Goal: Obtain resource: Download file/media

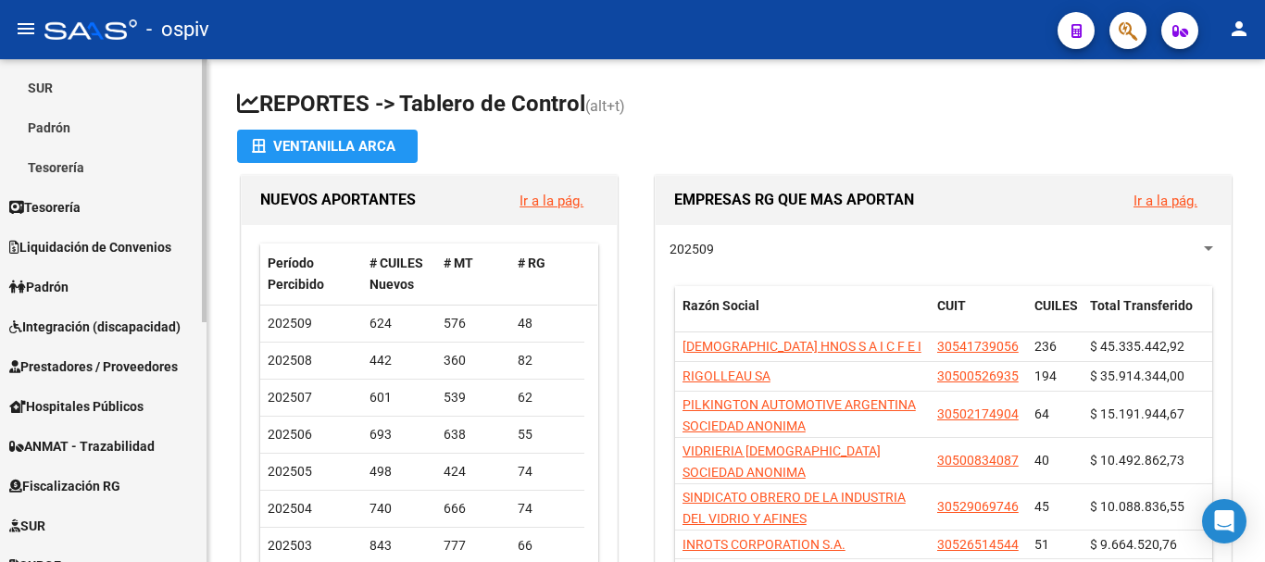
scroll to position [460, 0]
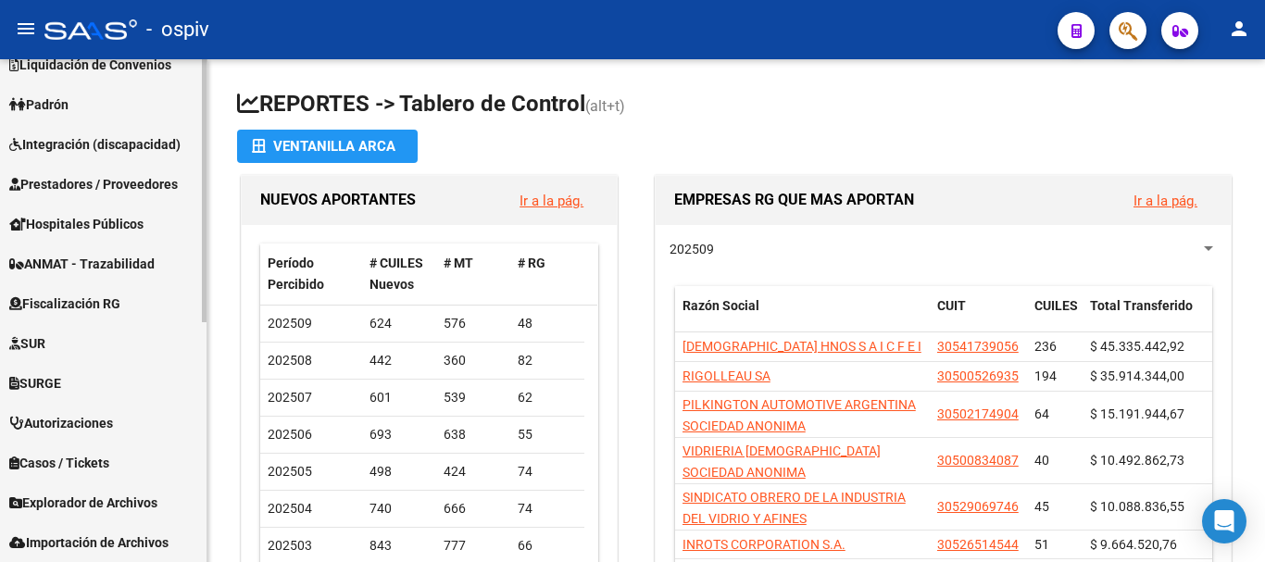
click at [62, 504] on span "Explorador de Archivos" at bounding box center [83, 503] width 148 height 20
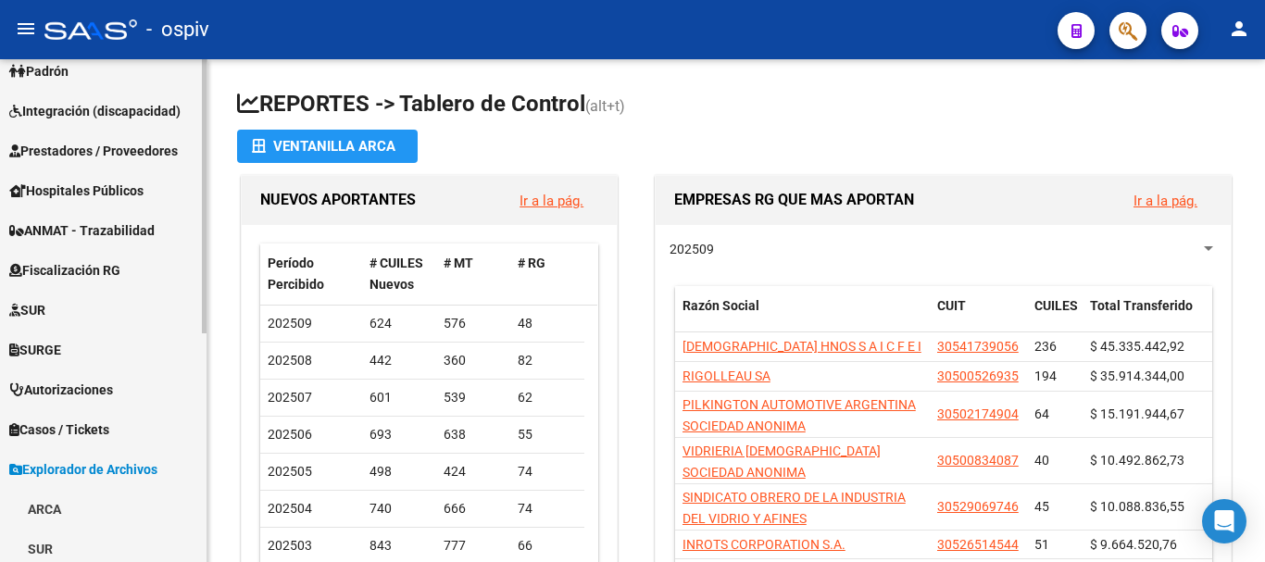
scroll to position [367, 0]
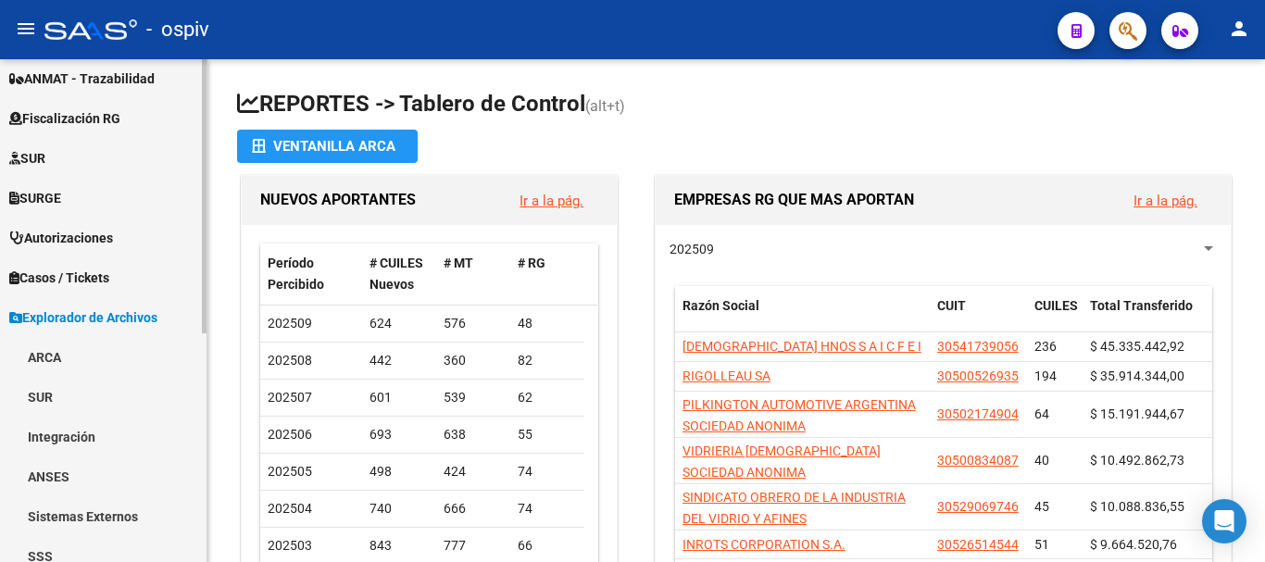
click at [29, 353] on link "ARCA" at bounding box center [103, 357] width 207 height 40
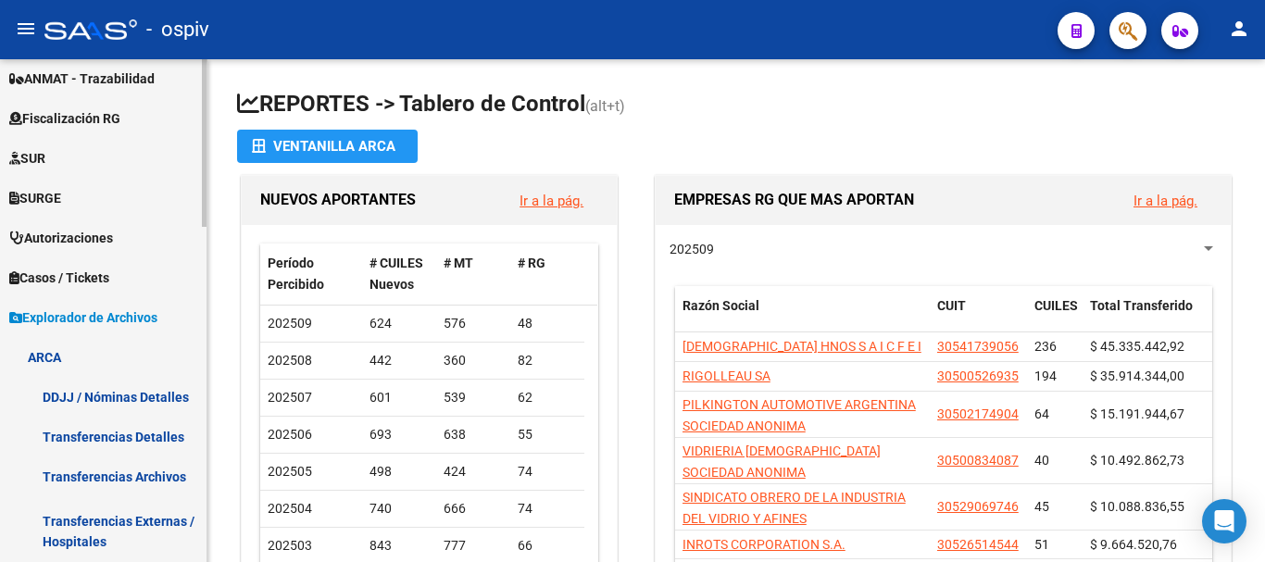
scroll to position [459, 0]
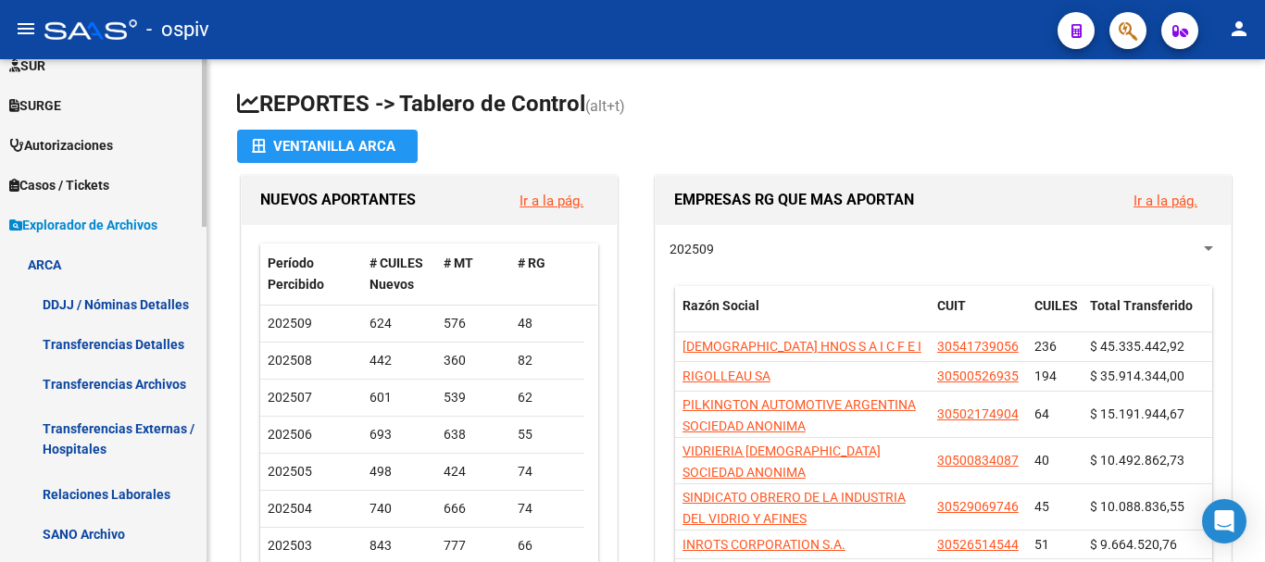
click at [172, 344] on link "Transferencias Detalles" at bounding box center [103, 344] width 207 height 40
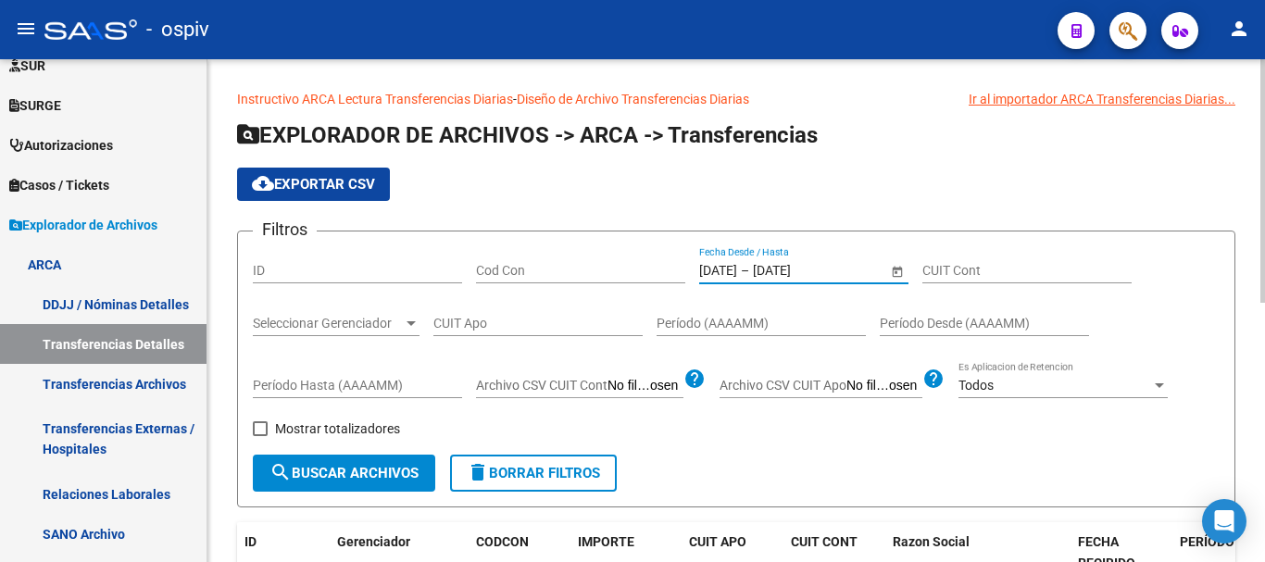
click at [814, 268] on input "[DATE]" at bounding box center [798, 271] width 91 height 16
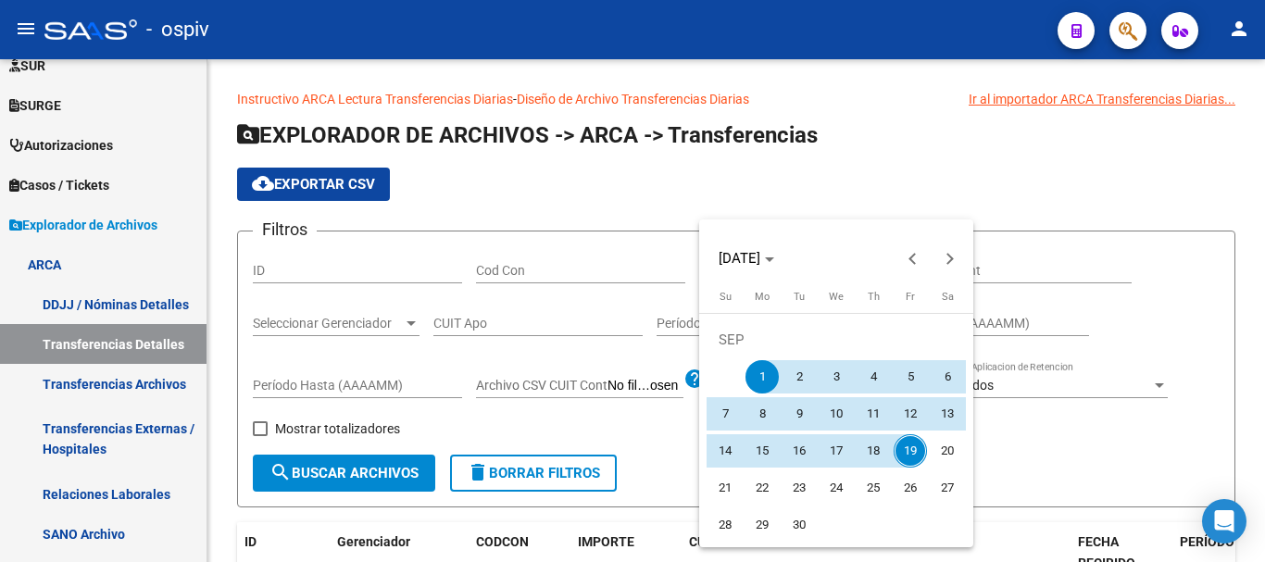
click at [905, 453] on span "19" at bounding box center [910, 450] width 33 height 33
type input "[DATE]"
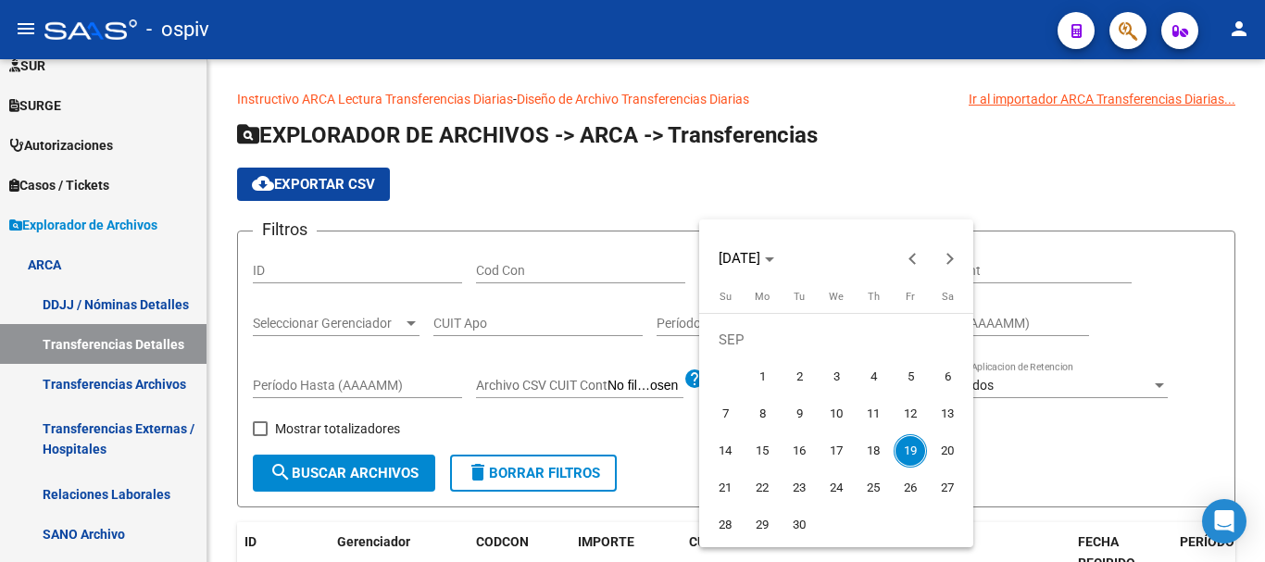
click at [905, 453] on span "19" at bounding box center [910, 450] width 33 height 33
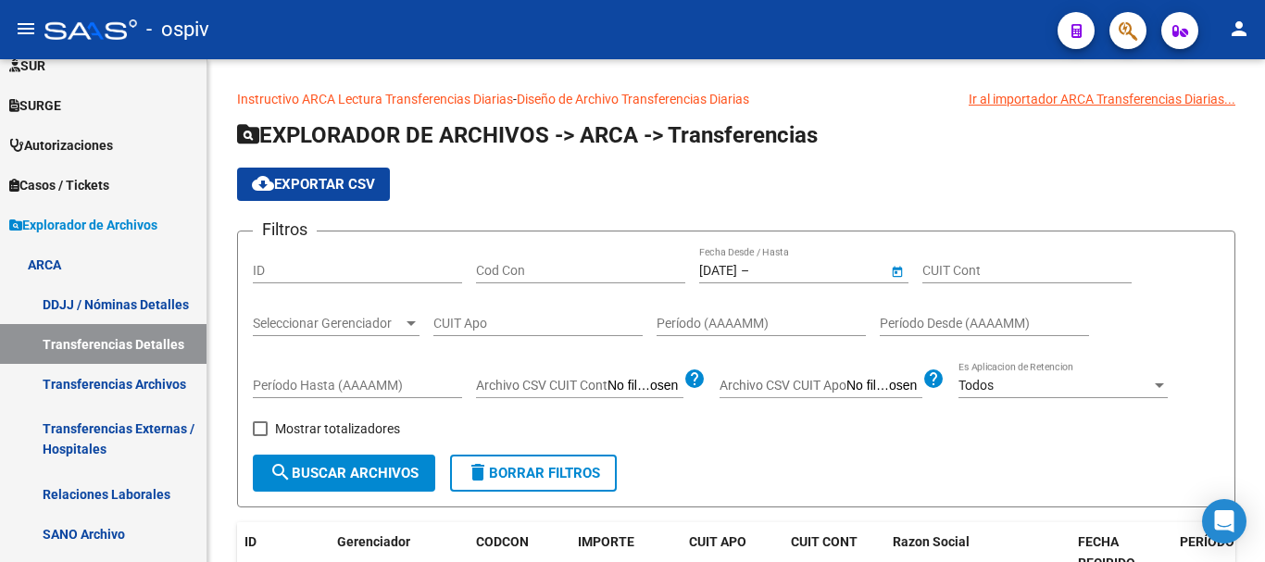
type input "[DATE]"
click at [330, 477] on span "search Buscar Archivos" at bounding box center [344, 473] width 149 height 17
click at [318, 186] on span "cloud_download Exportar CSV" at bounding box center [313, 184] width 123 height 17
click at [300, 190] on span "cloud_download Exportar CSV" at bounding box center [313, 184] width 123 height 17
